Goal: Task Accomplishment & Management: Use online tool/utility

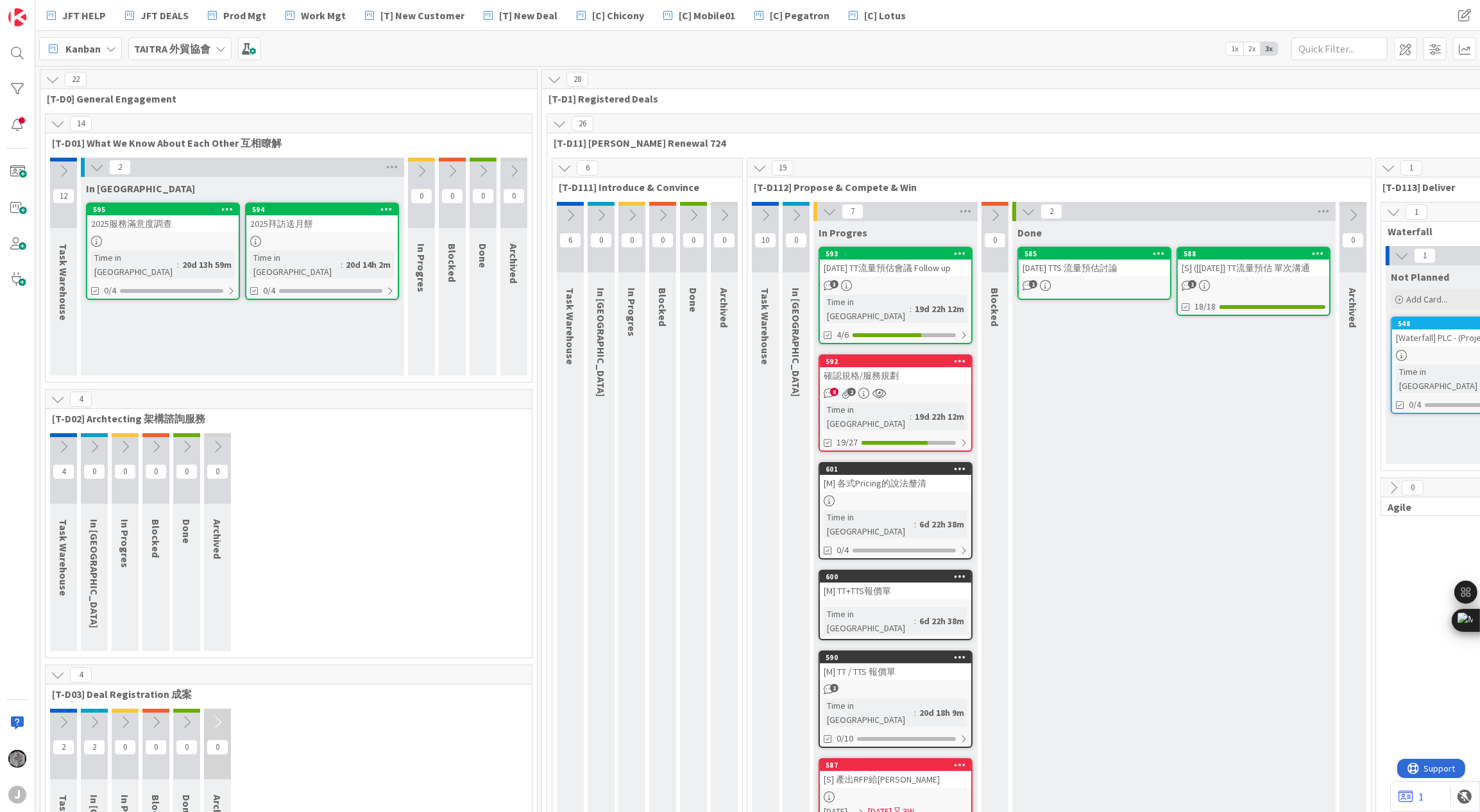
click at [179, 52] on b "TAITRA 外貿協會" at bounding box center [172, 48] width 77 height 13
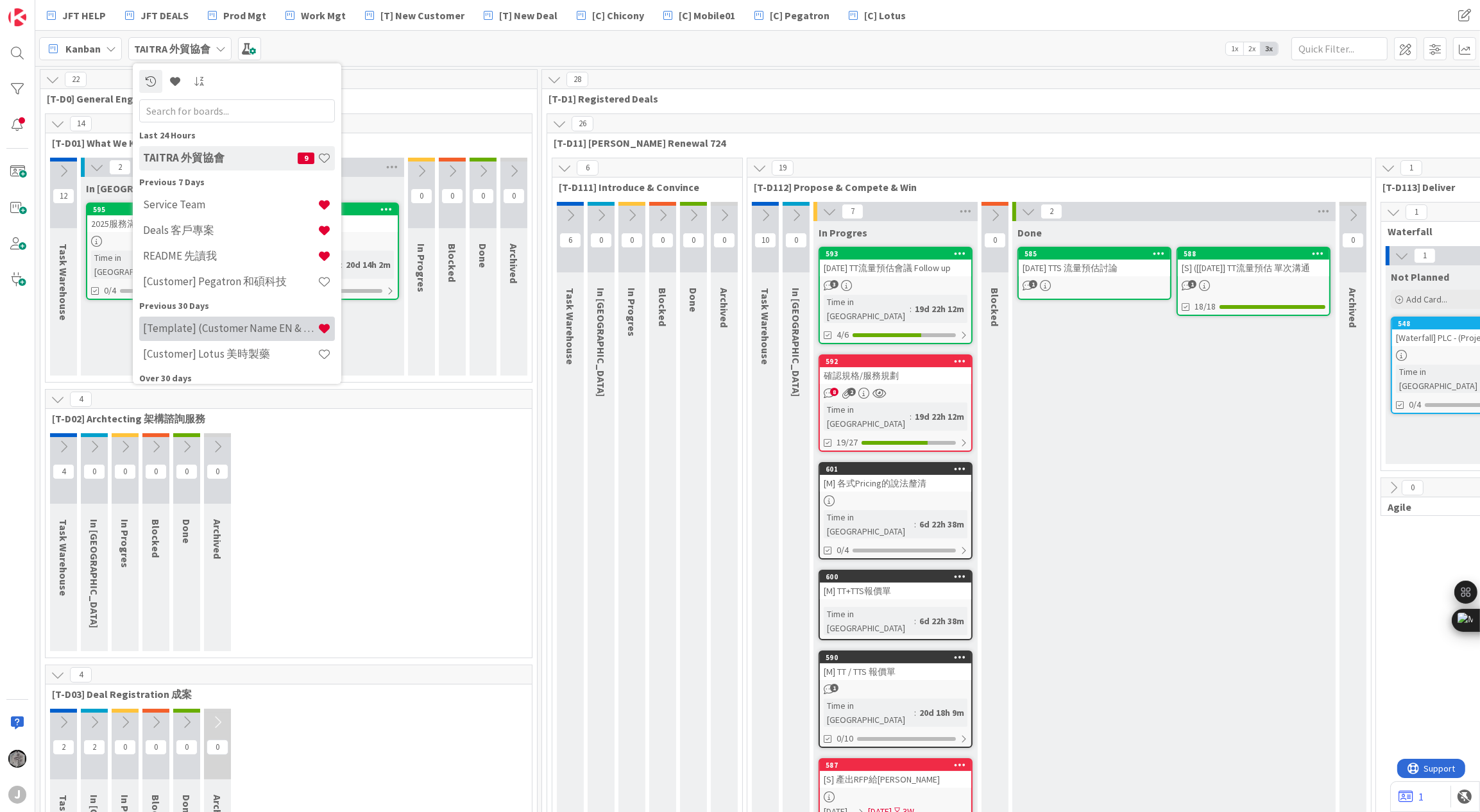
click at [224, 330] on h4 "[Template] (Customer Name EN & CHT)" at bounding box center [229, 328] width 174 height 13
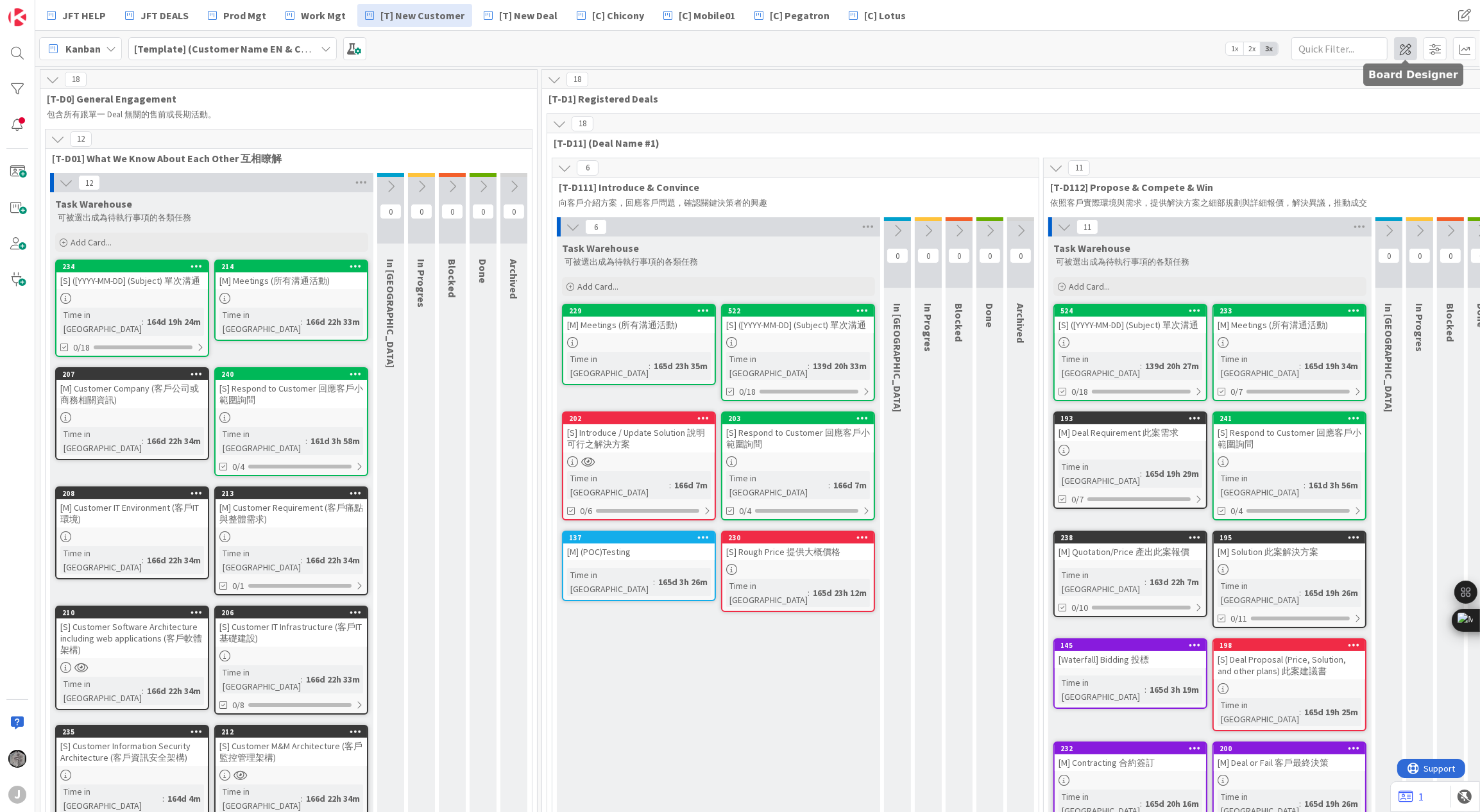
click at [1410, 47] on span at bounding box center [1404, 48] width 23 height 23
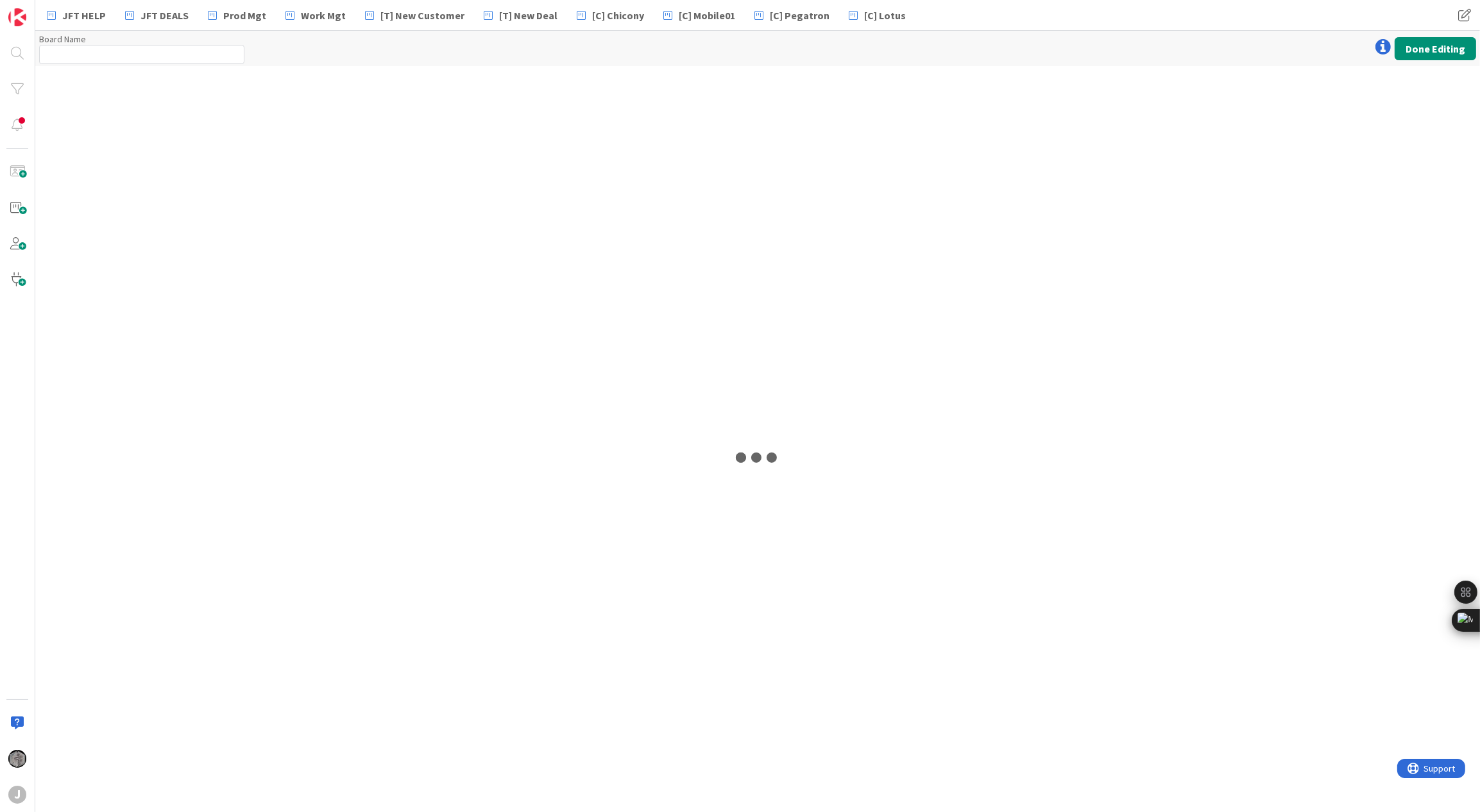
type input "[Template] (Customer Name EN & CHT)"
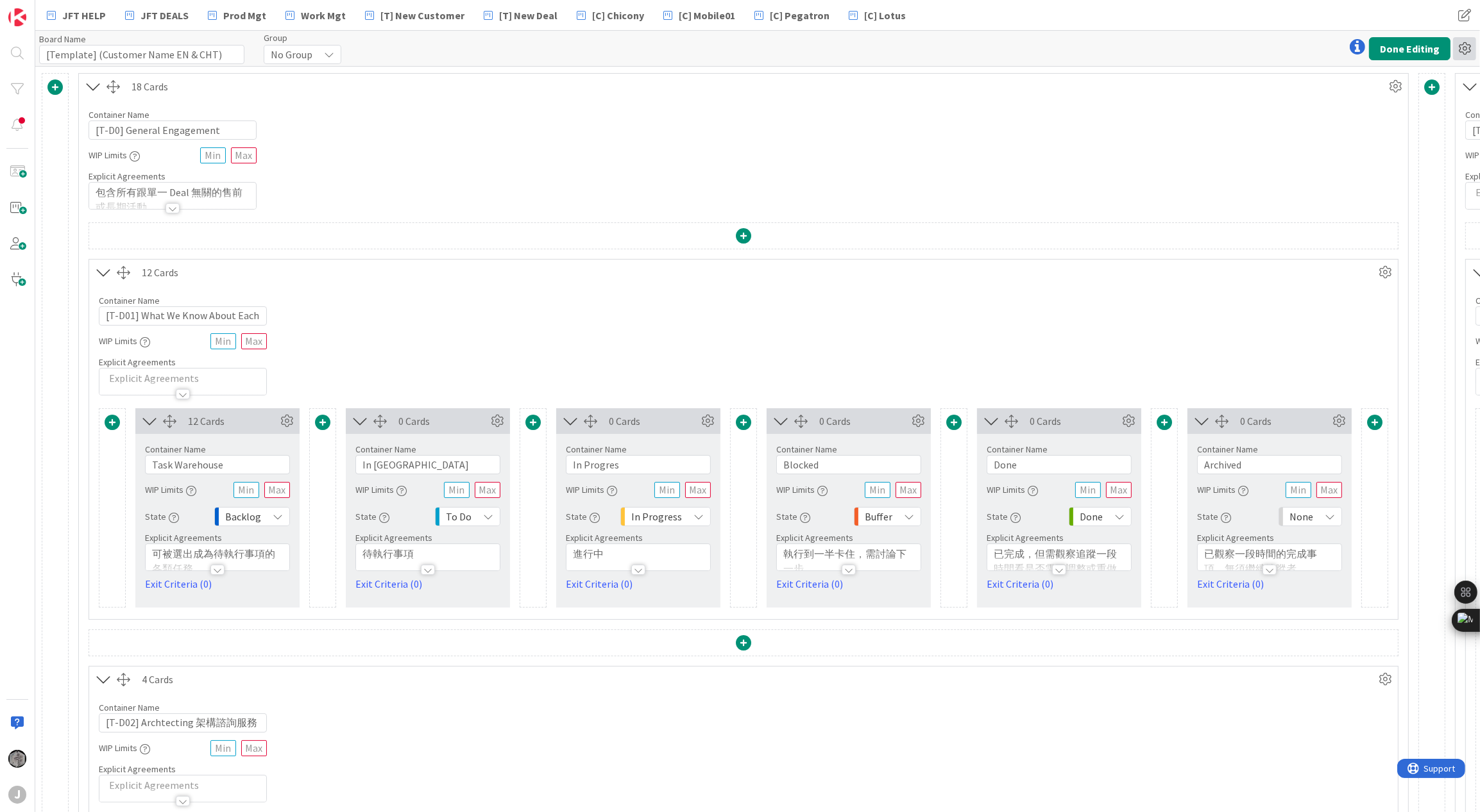
click at [1464, 50] on icon at bounding box center [1463, 48] width 23 height 23
click at [1364, 96] on link "Copy Board" at bounding box center [1394, 95] width 161 height 19
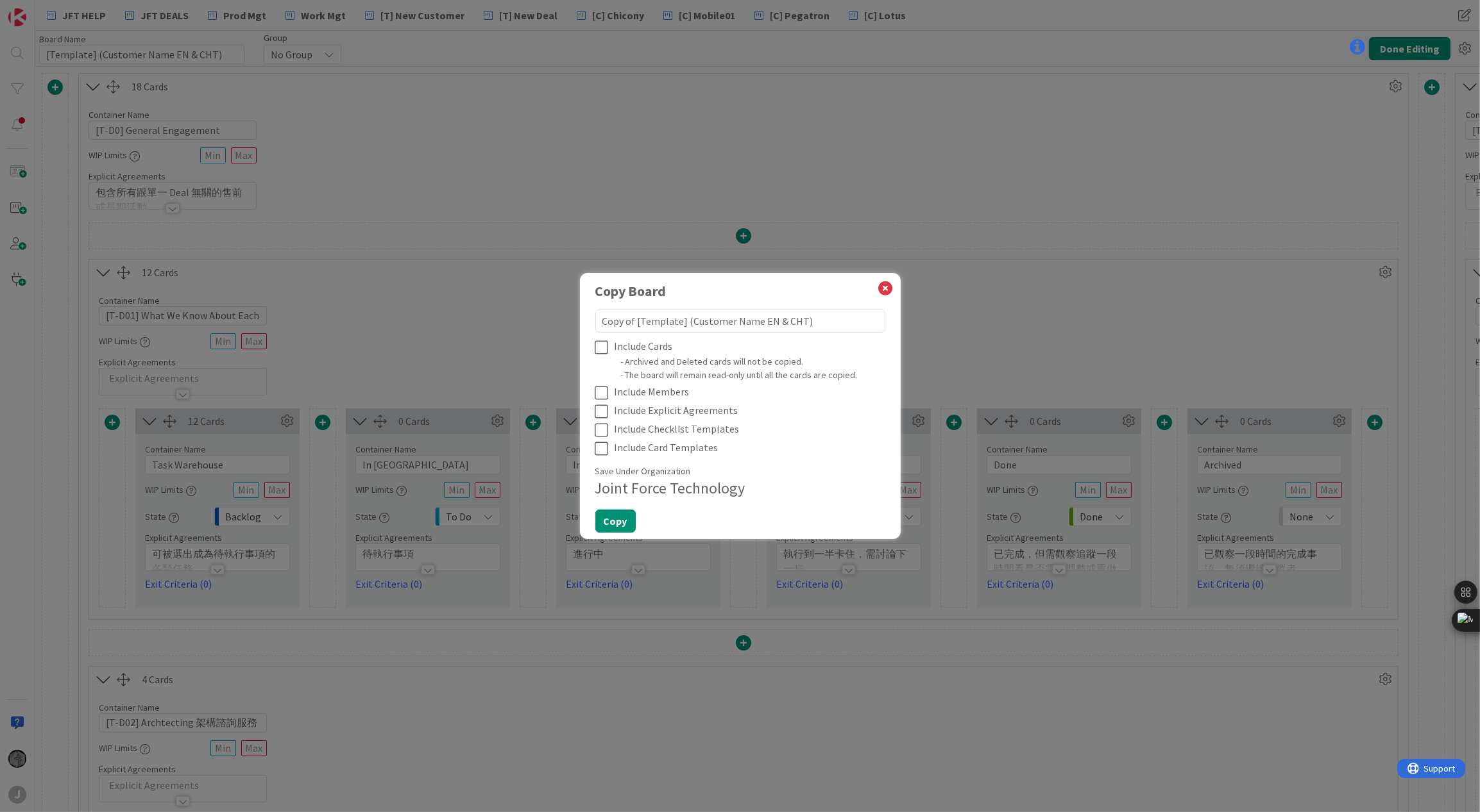
click at [605, 319] on textarea "Copy of [Template] (Customer Name EN & CHT)" at bounding box center [740, 321] width 290 height 23
type textarea "of [Template] (Customer Name EN & CHT)"
type textarea "x"
type textarea "f [Template] (Customer Name EN & CHT)"
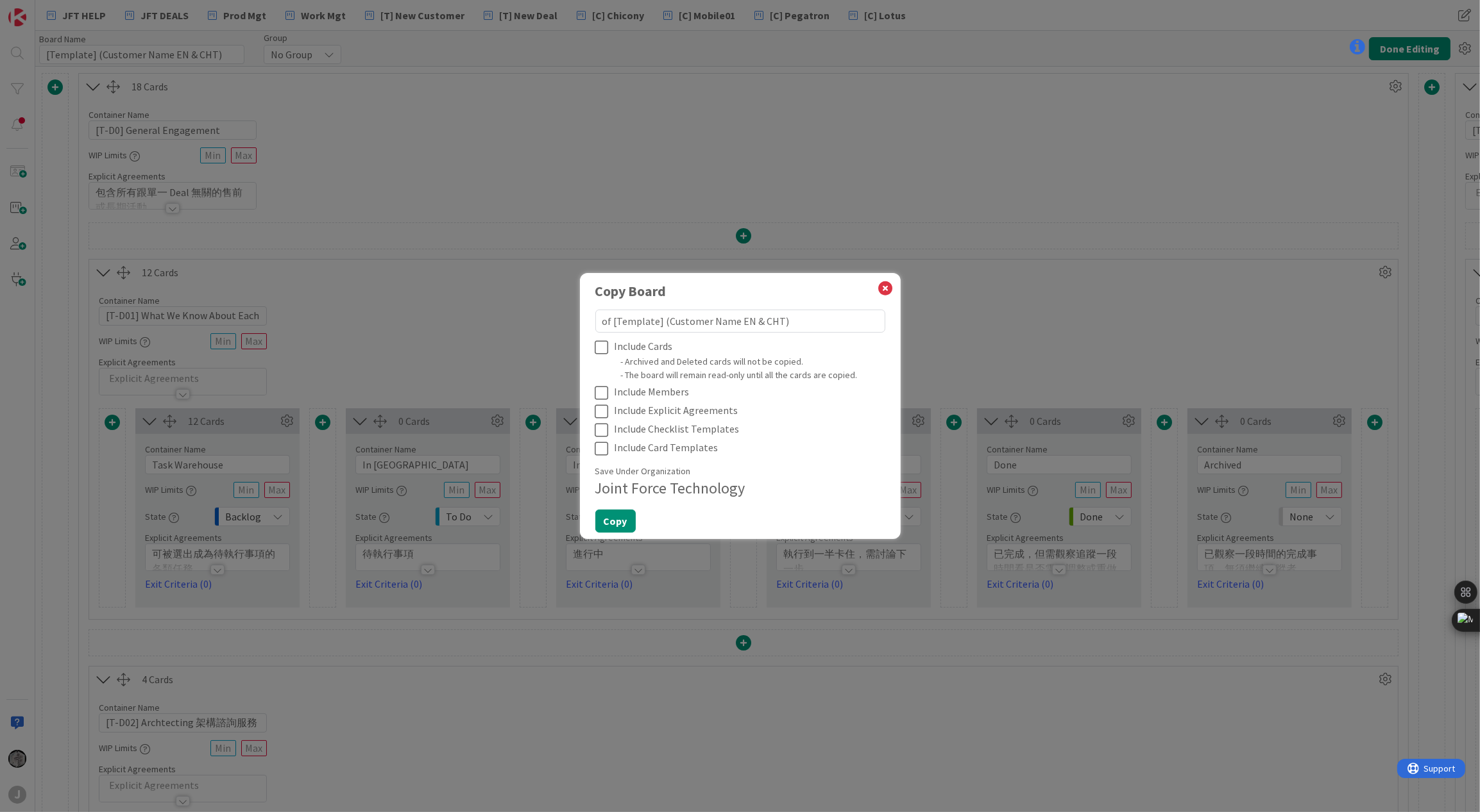
type textarea "x"
type textarea "[Template] (Customer Name EN & CHT)"
type textarea "x"
type textarea "[Template] (Customer Name EN & CHT)"
type textarea "x"
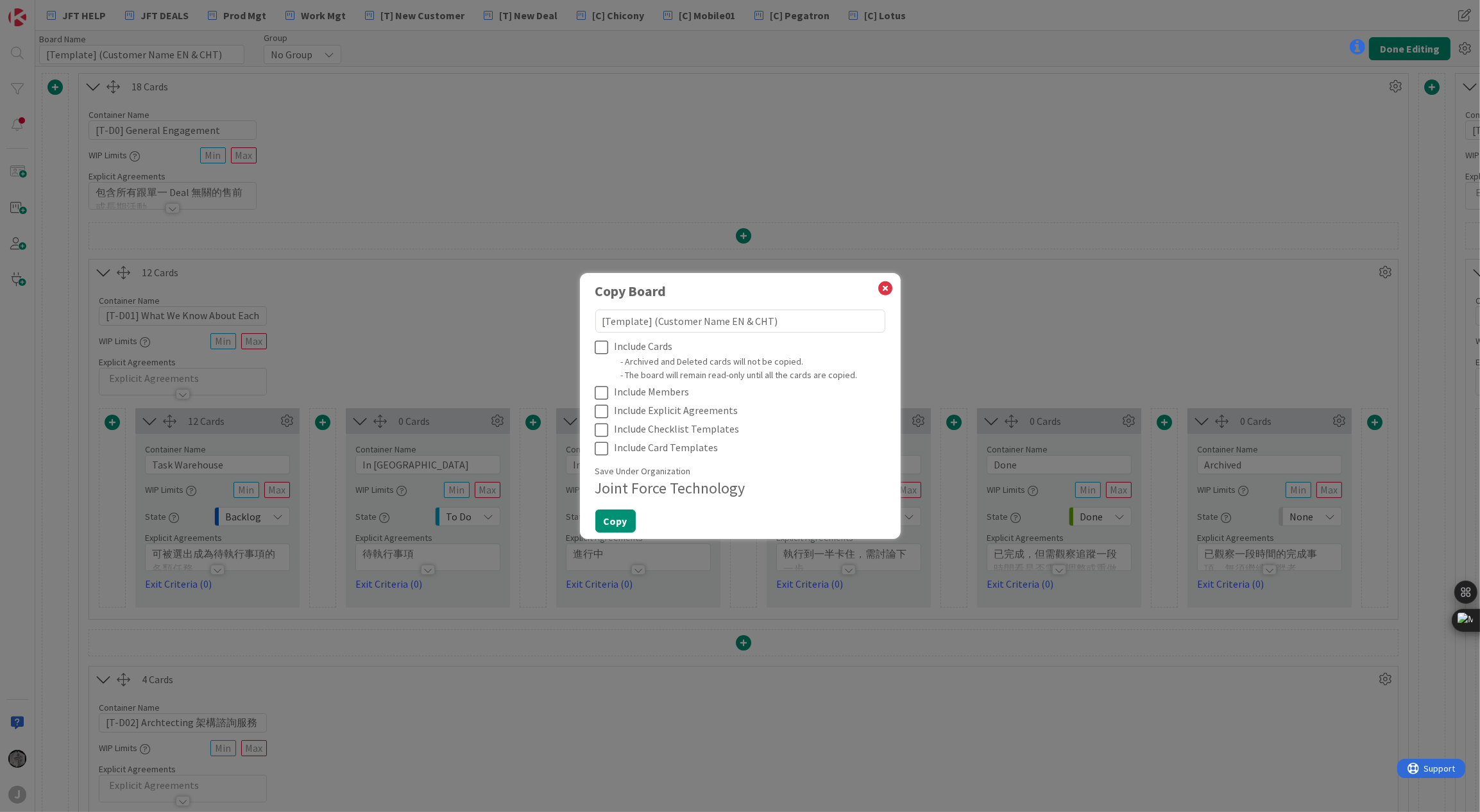
type textarea "Template] (Customer Name EN & CHT)"
type textarea "x"
type textarea "emplate] (Customer Name EN & CHT)"
type textarea "x"
type textarea "mplate] (Customer Name EN & CHT)"
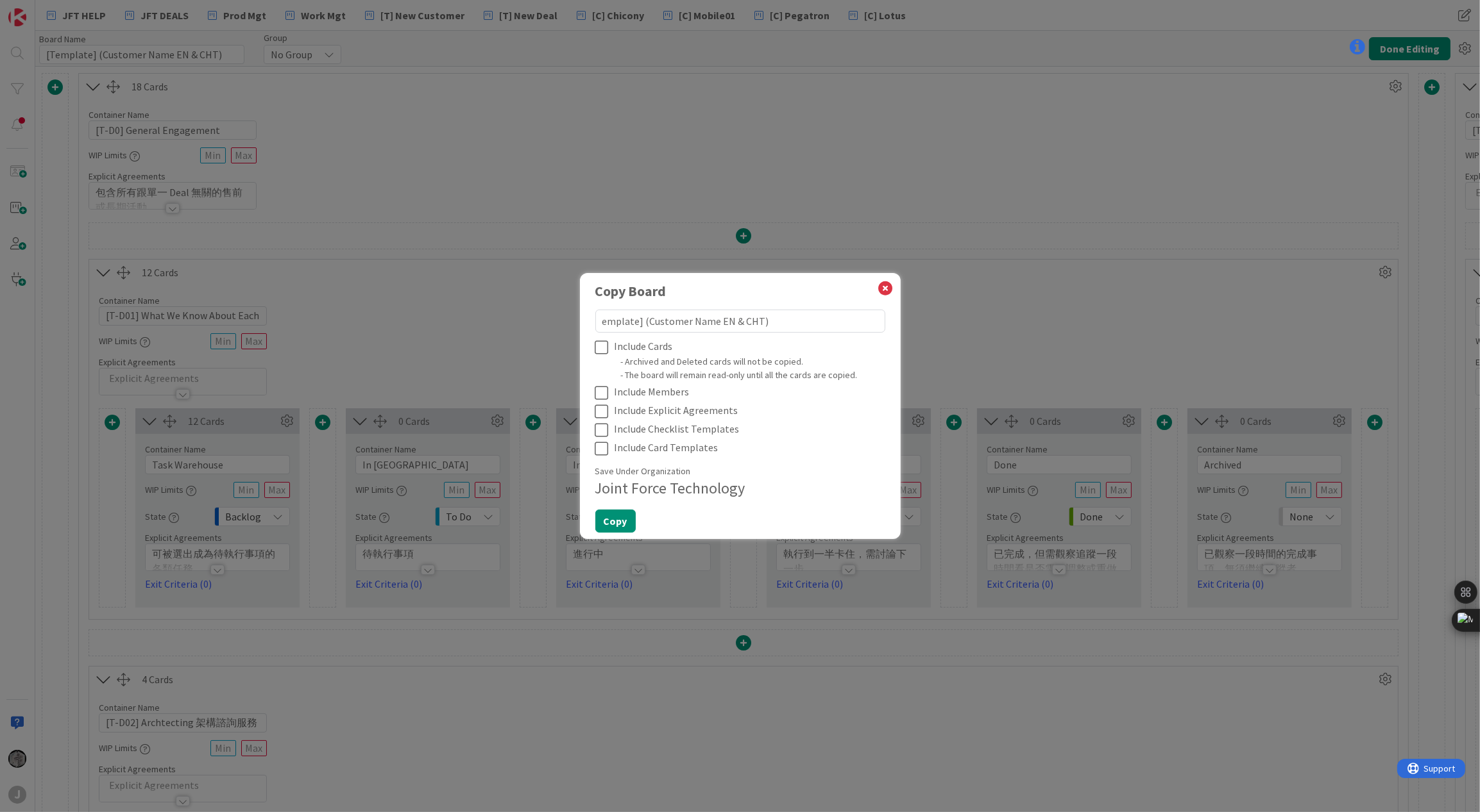
type textarea "x"
type textarea "plate] (Customer Name EN & CHT)"
type textarea "x"
type textarea "late] (Customer Name EN & CHT)"
type textarea "x"
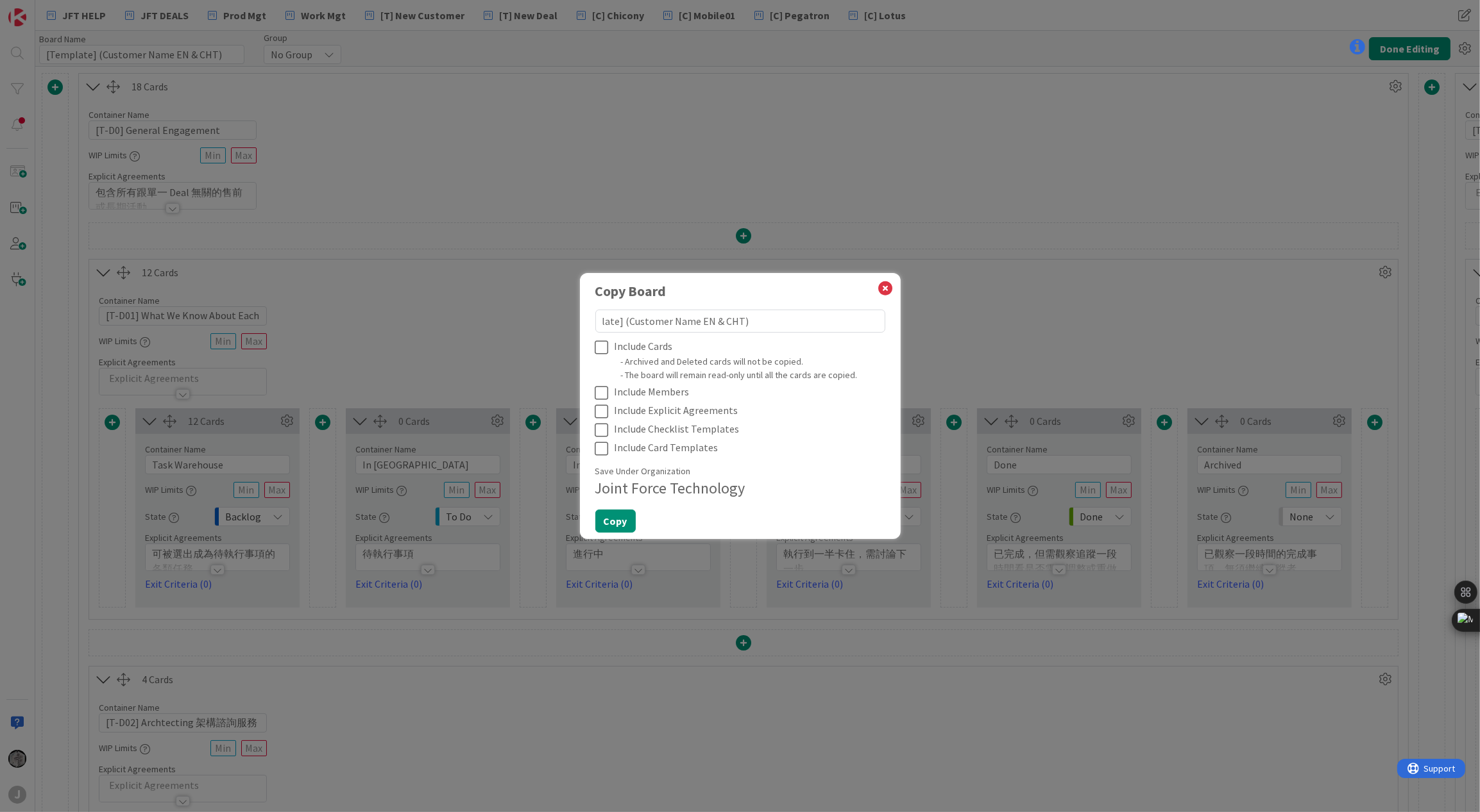
type textarea "ate] (Customer Name EN & CHT)"
type textarea "x"
type textarea "te] (Customer Name EN & CHT)"
type textarea "x"
type textarea "e] (Customer Name EN & CHT)"
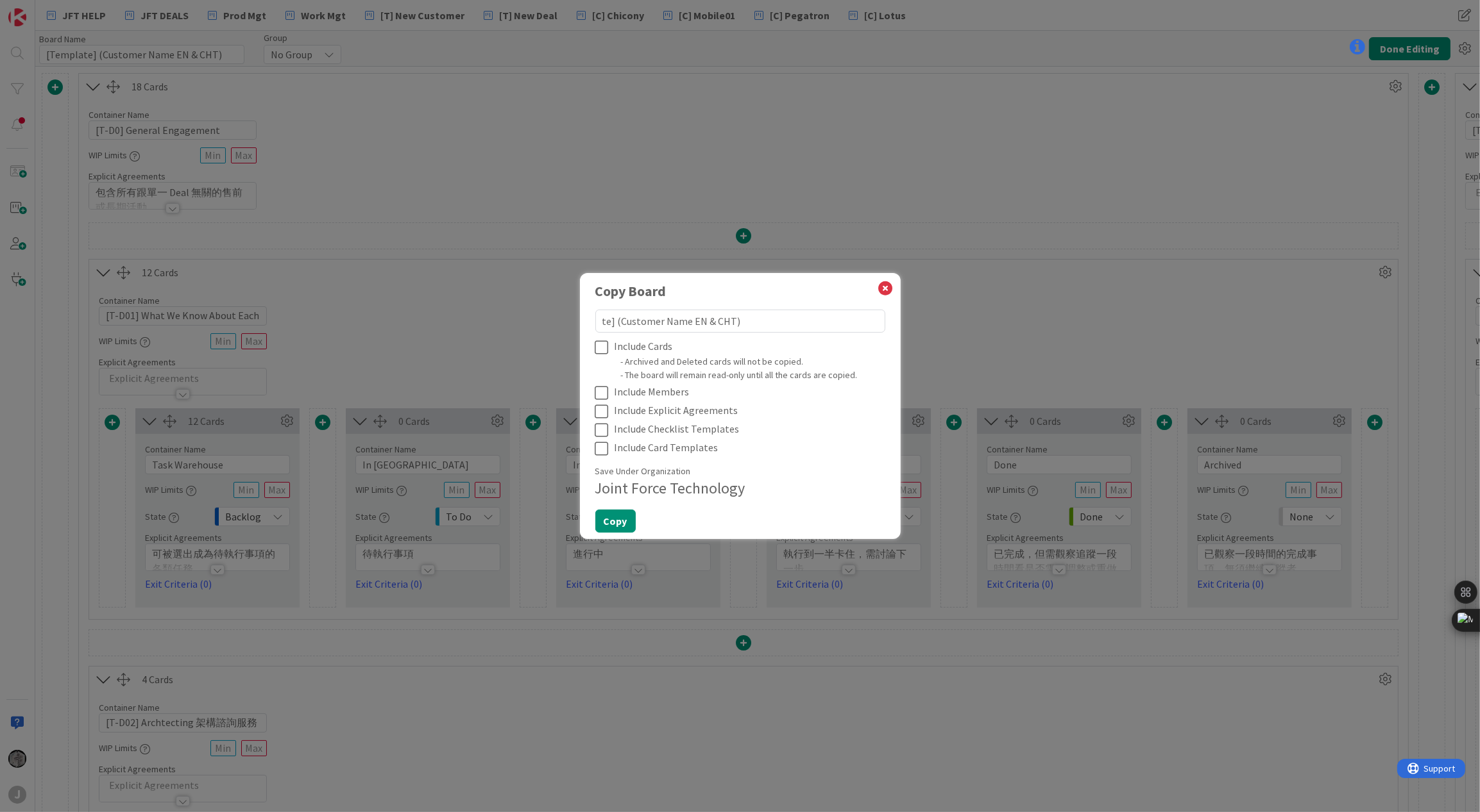
type textarea "x"
type textarea "] (Customer Name EN & CHT)"
type textarea "x"
type textarea "(Customer Name EN & CHT)"
type textarea "x"
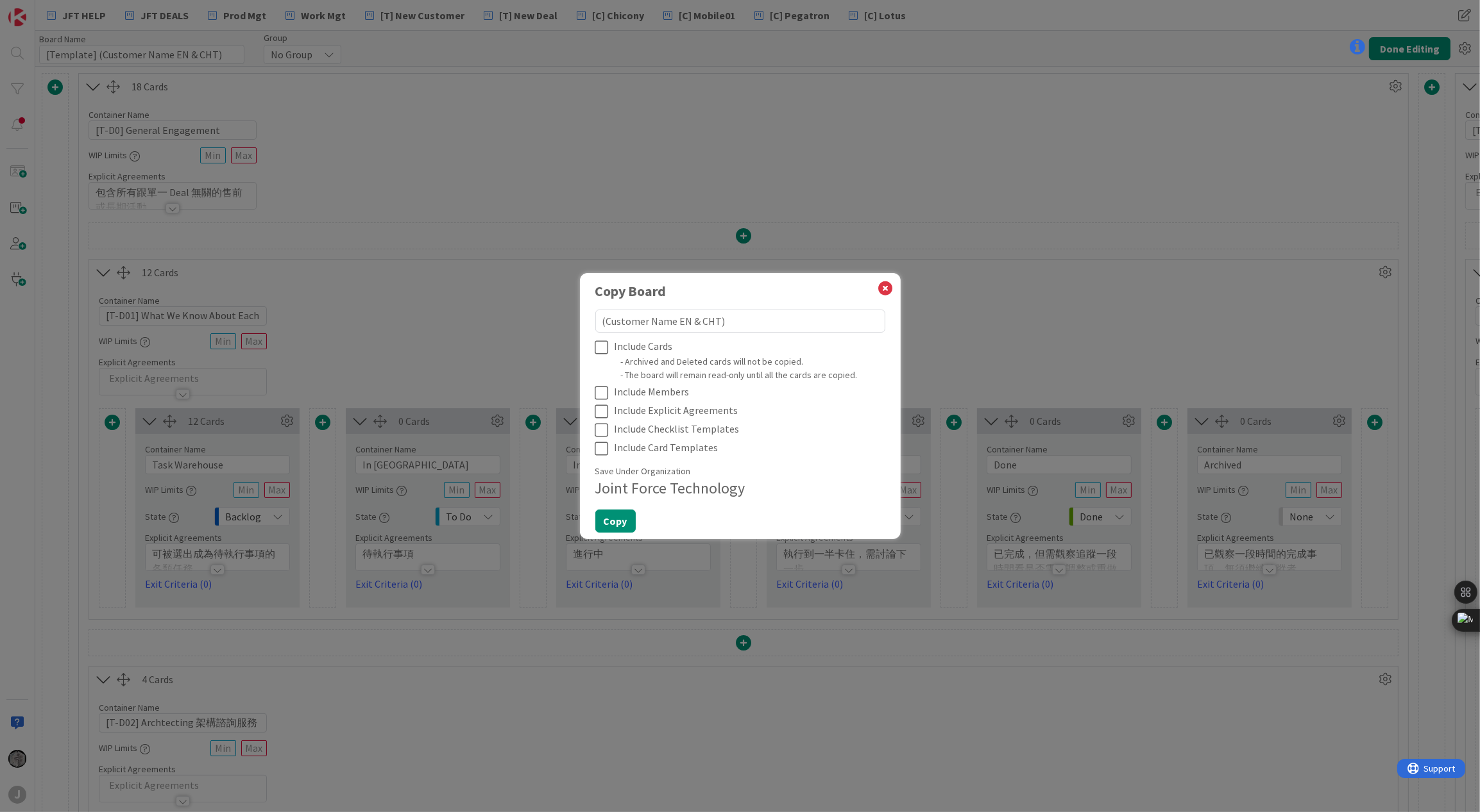
type textarea "(Customer Name EN & CHT)"
